Goal: Information Seeking & Learning: Learn about a topic

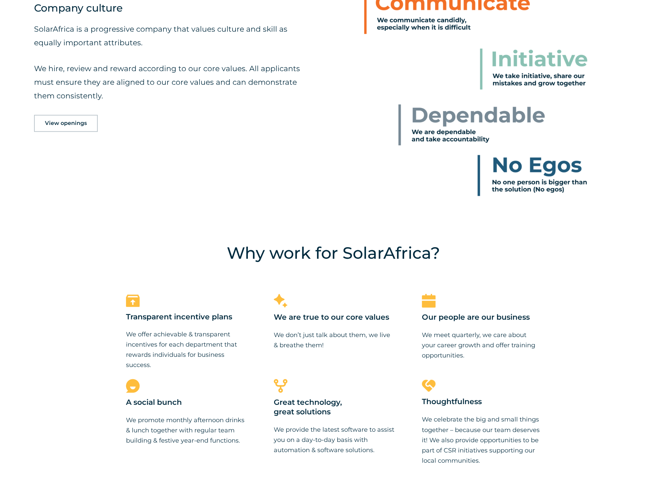
scroll to position [579, 0]
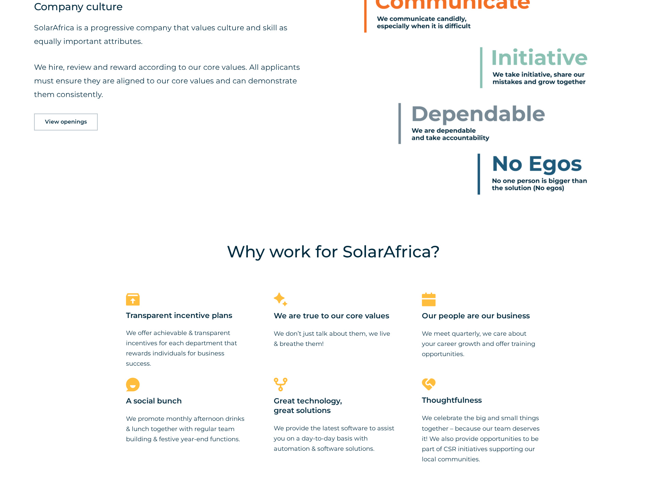
click at [481, 326] on div "Our people are our business We meet quarterly, we care about your career growth…" at bounding box center [481, 335] width 119 height 48
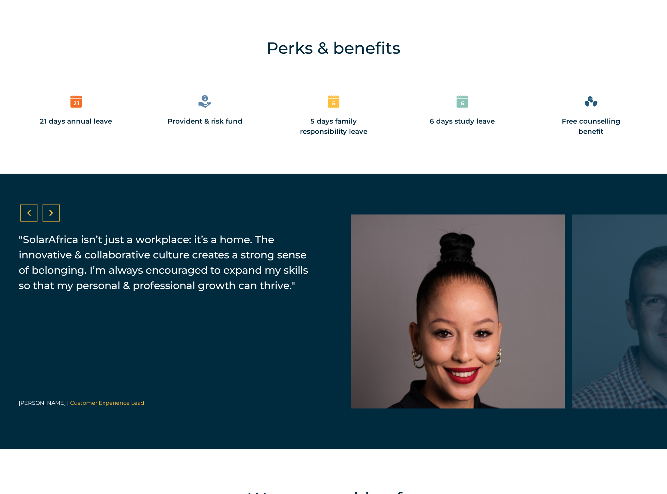
scroll to position [1052, 0]
click at [53, 208] on div at bounding box center [51, 212] width 17 height 17
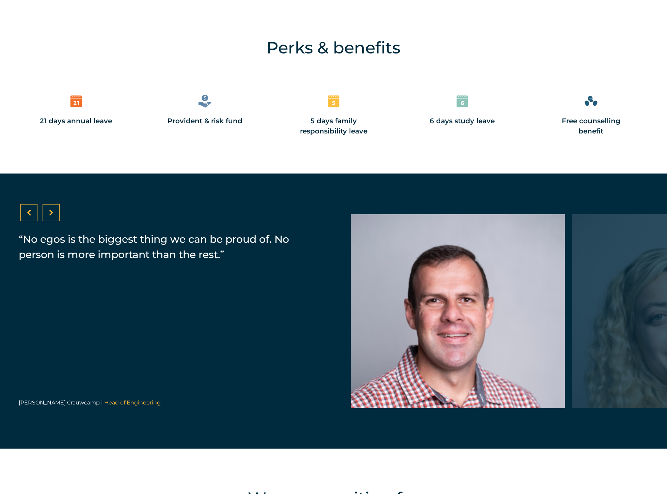
click at [54, 210] on div at bounding box center [51, 212] width 17 height 17
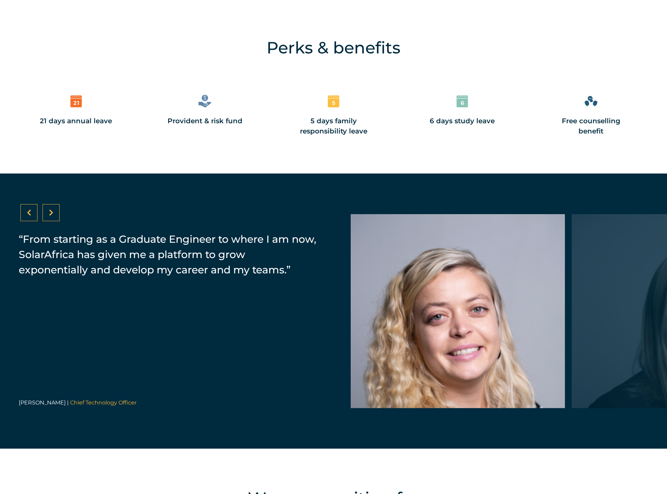
click at [54, 210] on div at bounding box center [51, 212] width 17 height 17
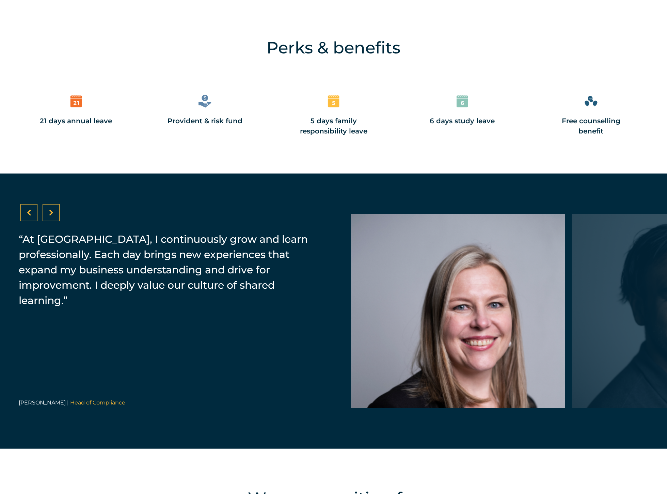
click at [52, 211] on icon at bounding box center [51, 212] width 4 height 7
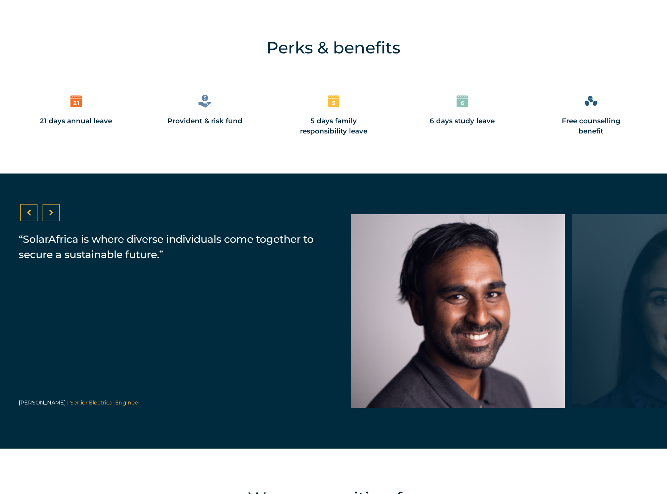
click at [52, 212] on icon at bounding box center [51, 212] width 4 height 7
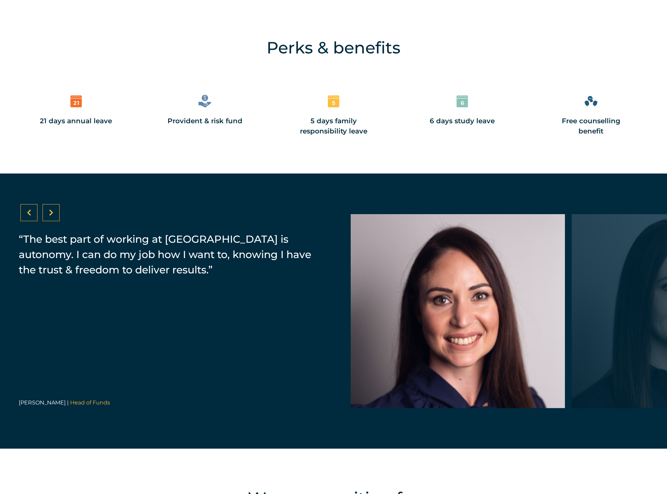
click at [54, 209] on div at bounding box center [51, 212] width 17 height 17
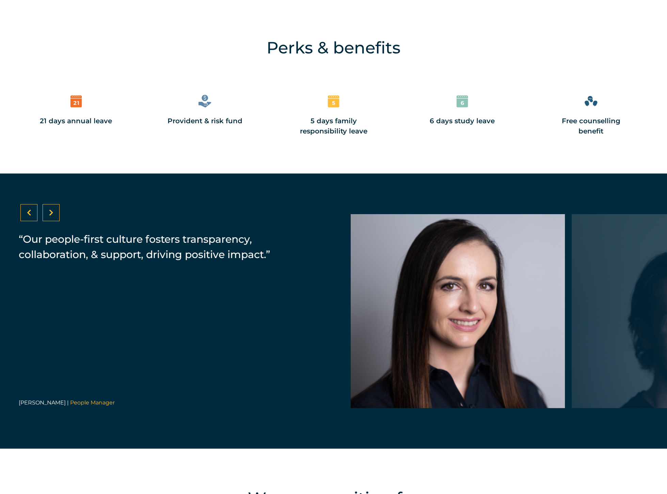
click at [54, 209] on div at bounding box center [51, 212] width 17 height 17
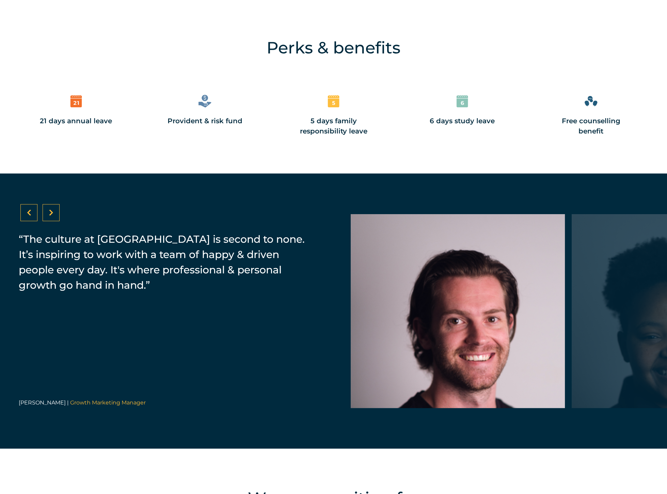
click at [54, 209] on div at bounding box center [51, 212] width 17 height 17
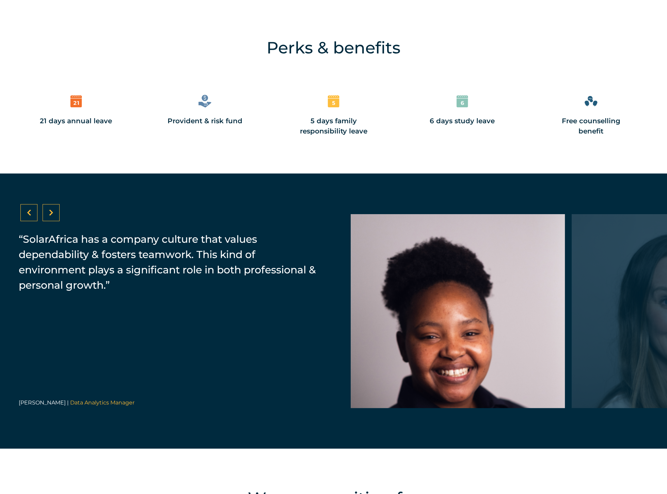
click at [54, 209] on div at bounding box center [51, 212] width 17 height 17
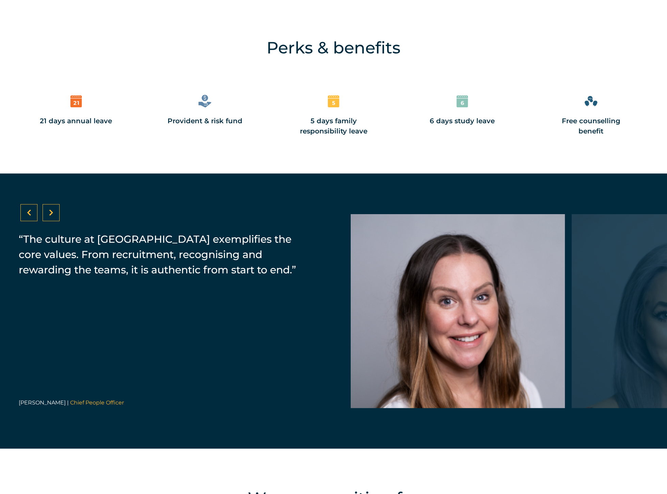
click at [54, 209] on div at bounding box center [51, 212] width 17 height 17
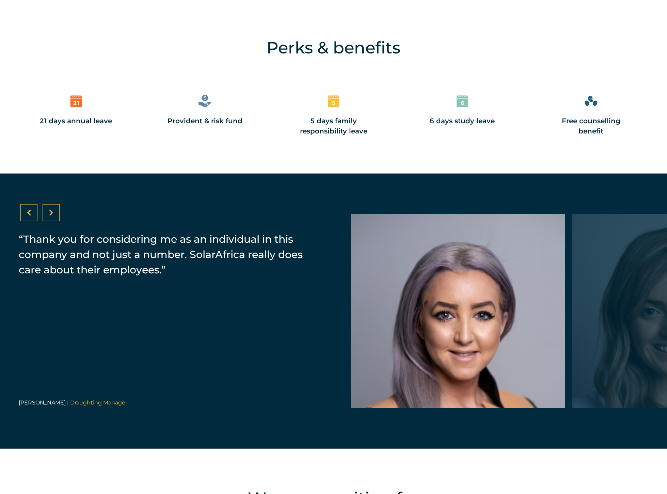
click at [54, 209] on div at bounding box center [51, 212] width 17 height 17
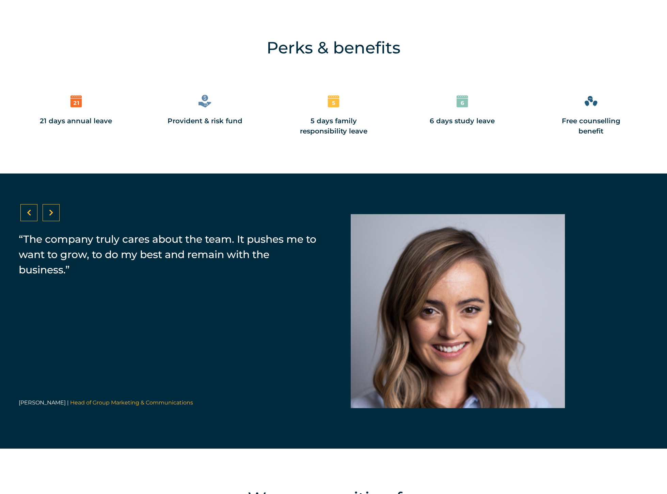
click at [54, 209] on div at bounding box center [51, 212] width 17 height 17
